Goal: Information Seeking & Learning: Learn about a topic

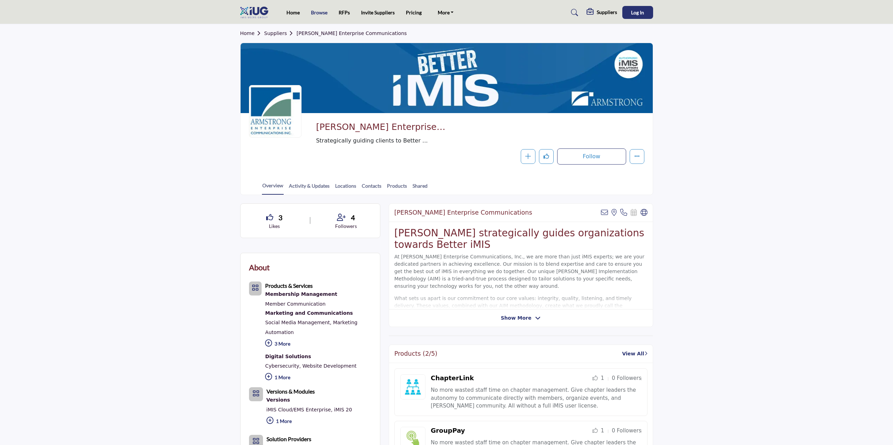
click at [321, 10] on link "Browse" at bounding box center [319, 12] width 16 height 6
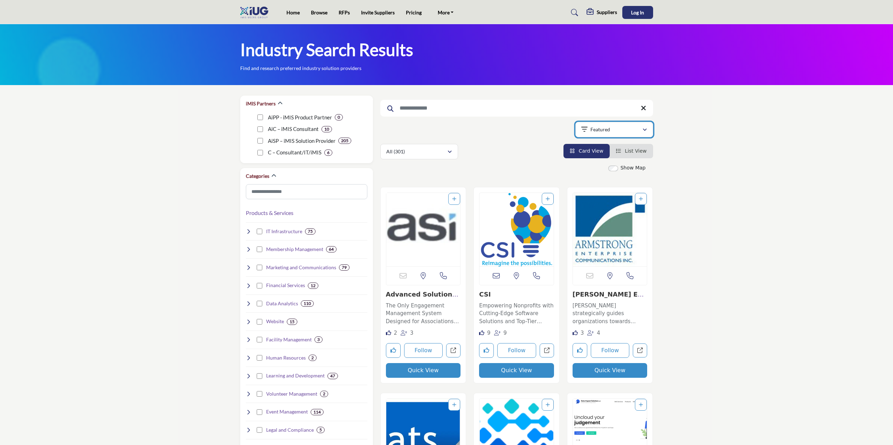
click at [581, 130] on icon "button" at bounding box center [584, 129] width 6 height 7
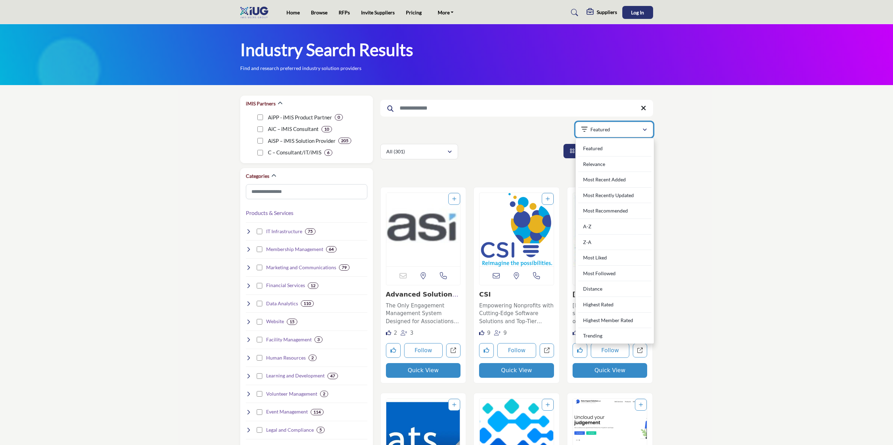
click at [581, 130] on icon "button" at bounding box center [584, 129] width 6 height 7
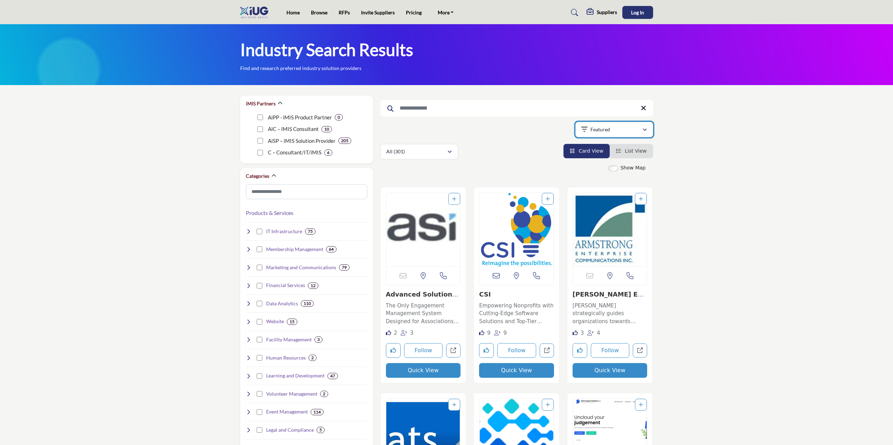
click at [591, 129] on p "Featured" at bounding box center [600, 129] width 20 height 7
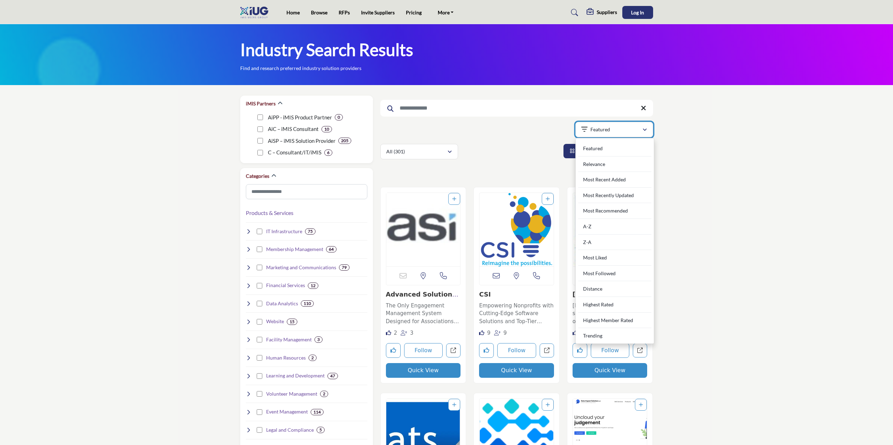
click at [591, 129] on p "Featured" at bounding box center [600, 129] width 20 height 7
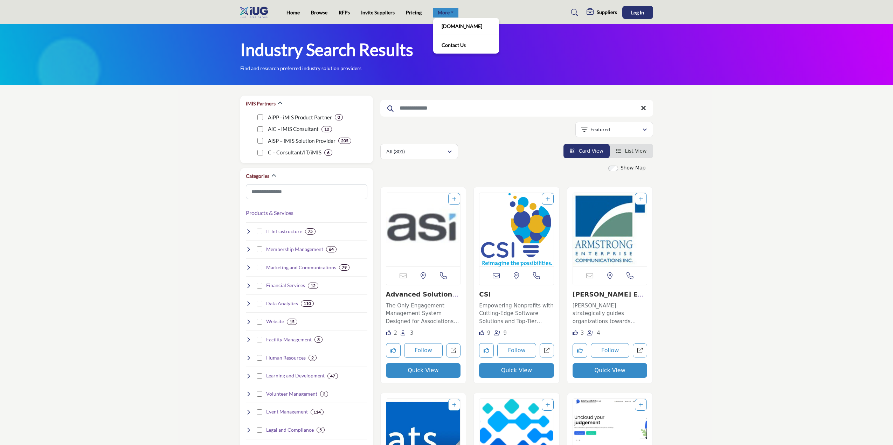
click at [450, 13] on link "More" at bounding box center [446, 13] width 26 height 10
click at [466, 26] on link "[DOMAIN_NAME]" at bounding box center [466, 26] width 59 height 10
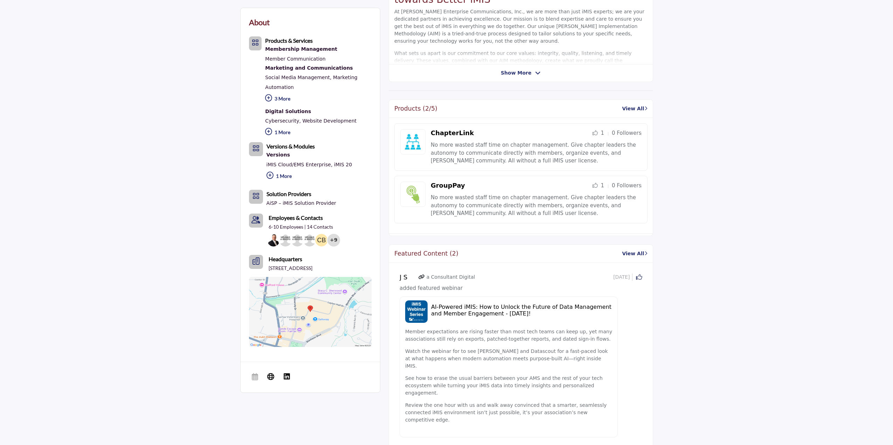
scroll to position [385, 0]
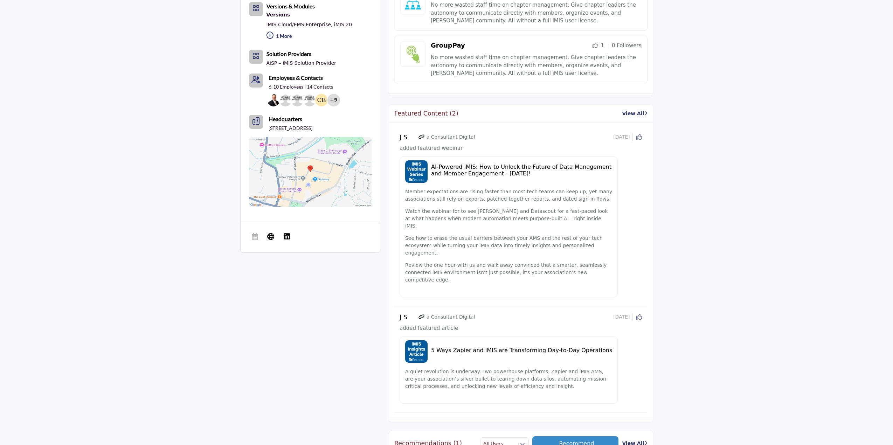
click at [635, 112] on link "View All" at bounding box center [634, 113] width 25 height 7
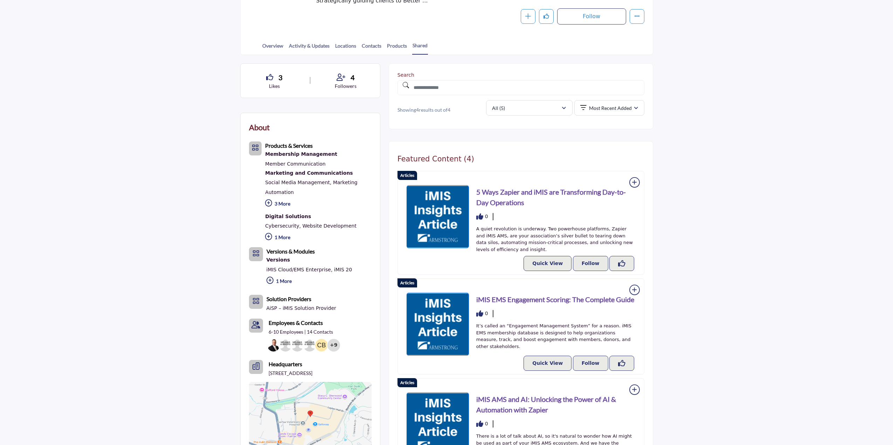
scroll to position [210, 0]
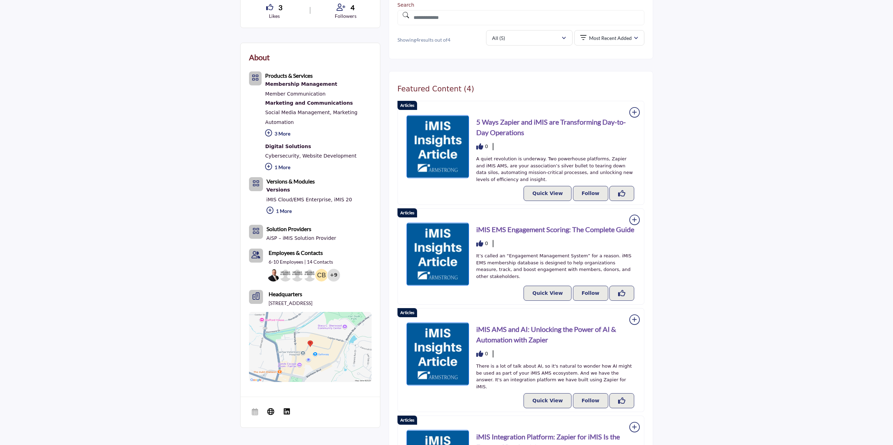
click at [438, 90] on h2 "Featured Content (4)" at bounding box center [435, 89] width 77 height 9
drag, startPoint x: 438, startPoint y: 90, endPoint x: 427, endPoint y: 91, distance: 12.0
click at [427, 91] on h2 "Featured Content (4)" at bounding box center [435, 89] width 77 height 9
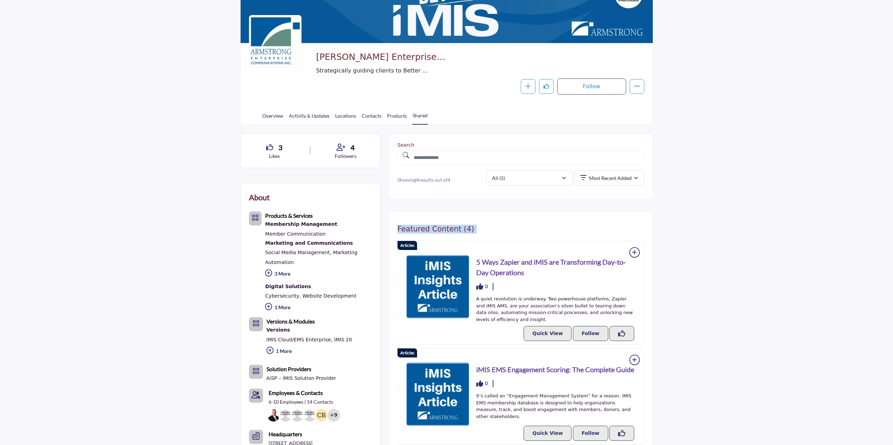
scroll to position [35, 0]
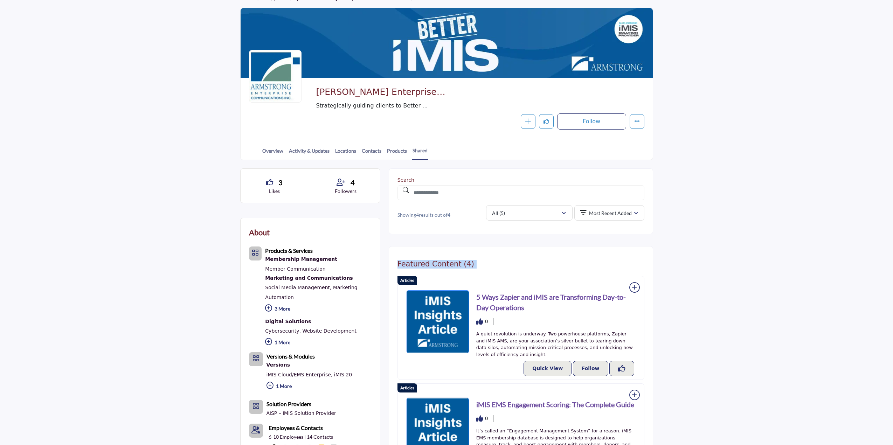
click at [538, 297] on h3 "5 Ways Zapier and iMIS are Transforming Day-to-Day Operations" at bounding box center [555, 302] width 159 height 21
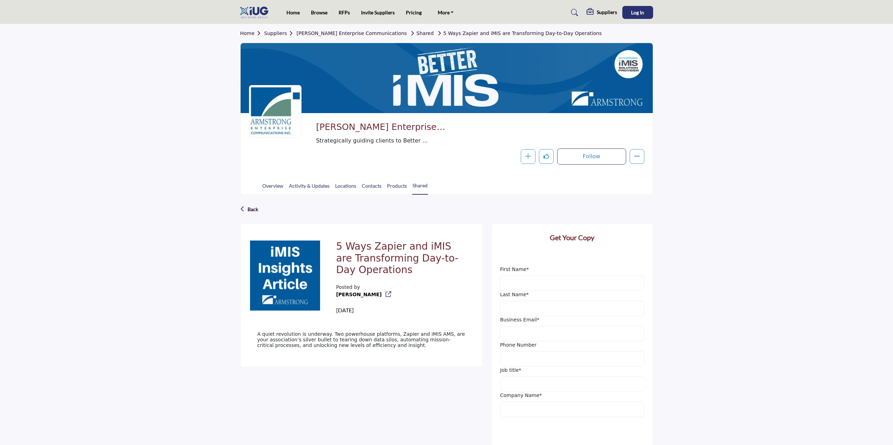
click at [244, 207] on icon at bounding box center [242, 209] width 5 height 7
click at [571, 9] on icon at bounding box center [574, 12] width 7 height 7
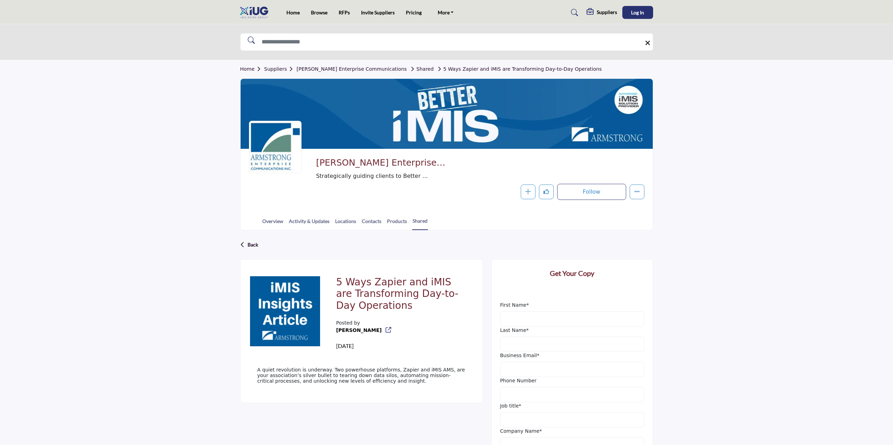
click at [571, 9] on icon at bounding box center [574, 12] width 7 height 7
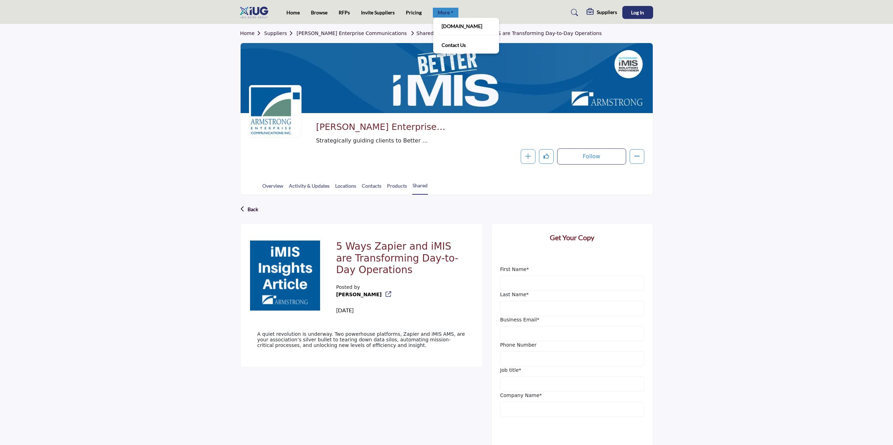
click at [445, 12] on link "More" at bounding box center [446, 13] width 26 height 10
click at [763, 152] on section "Home Suppliers Armstrong Enterprise Communications Shared 5 Ways Zapier and iMI…" at bounding box center [446, 109] width 893 height 171
click at [337, 15] on ul "Home Browse RFPs Invite Suppliers Pricing More imisusers.org Contact Us" at bounding box center [372, 13] width 172 height 10
click at [341, 14] on link "RFPs" at bounding box center [344, 12] width 11 height 6
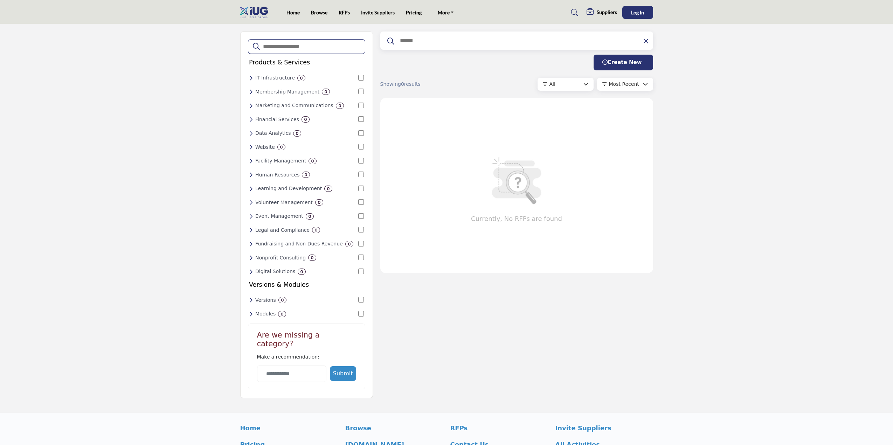
click at [558, 86] on div "All" at bounding box center [566, 84] width 34 height 7
click at [609, 80] on div "Most Recent" at bounding box center [625, 84] width 56 height 13
click at [322, 13] on link "Browse" at bounding box center [319, 12] width 16 height 6
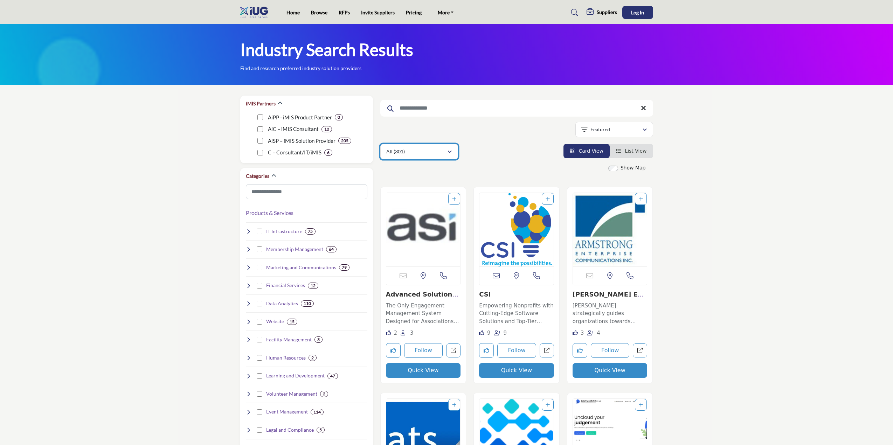
click at [443, 145] on button "All (301)" at bounding box center [419, 151] width 78 height 15
click at [440, 184] on div "Suppliers (103)" at bounding box center [419, 187] width 73 height 16
click at [445, 156] on button "Suppliers (103)" at bounding box center [419, 151] width 78 height 15
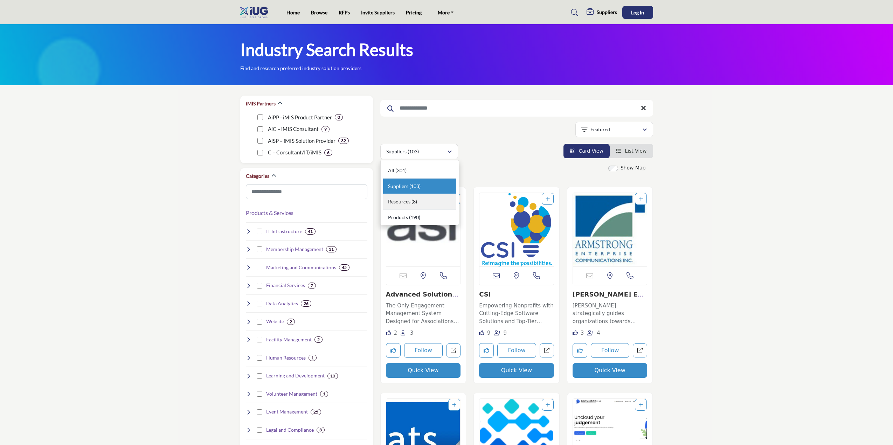
click at [428, 198] on div "Resources (8)" at bounding box center [419, 202] width 73 height 16
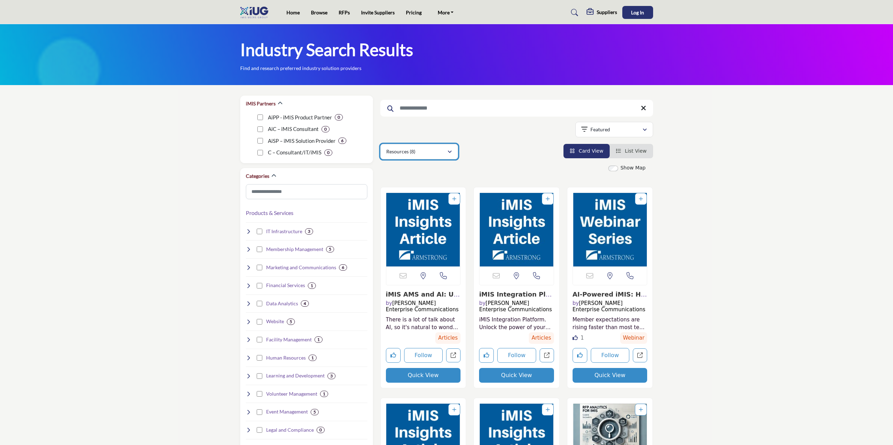
click at [431, 155] on div "Resources (8)" at bounding box center [416, 151] width 61 height 8
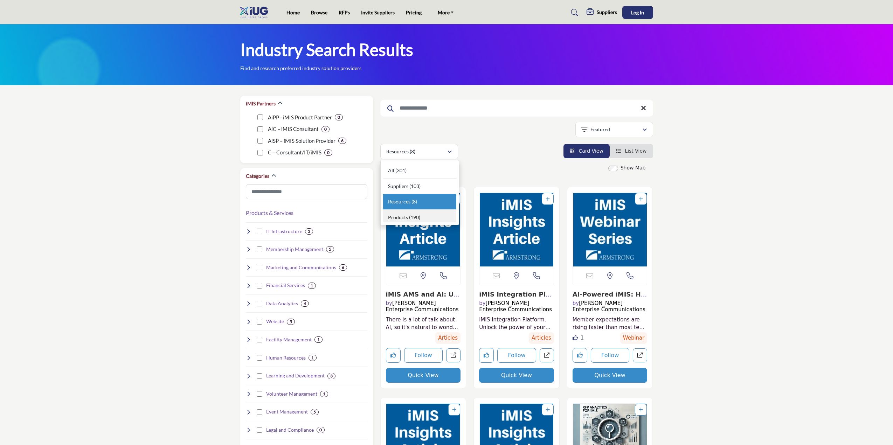
click at [427, 215] on div "Products (190)" at bounding box center [419, 216] width 73 height 13
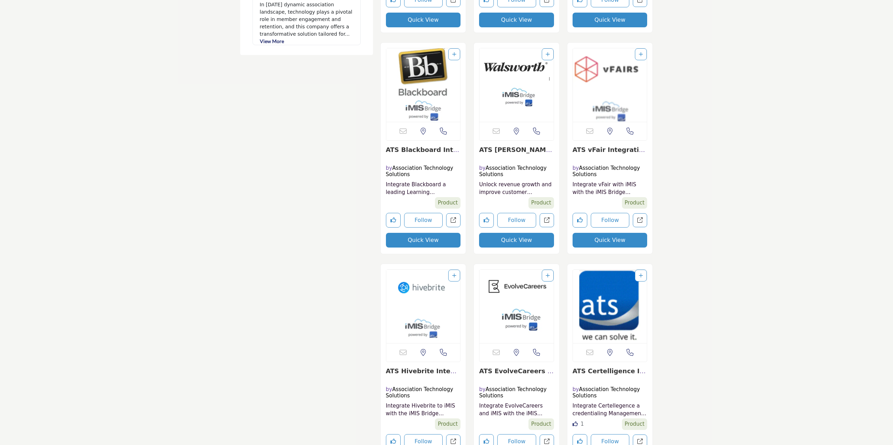
scroll to position [35, 0]
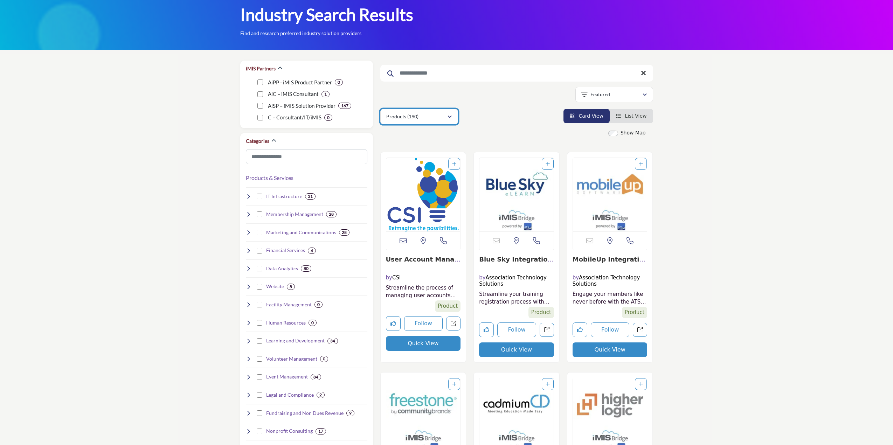
click at [422, 118] on div "Products (190)" at bounding box center [416, 116] width 61 height 8
click at [409, 166] on span "Resources" at bounding box center [399, 167] width 22 height 6
